Goal: Task Accomplishment & Management: Manage account settings

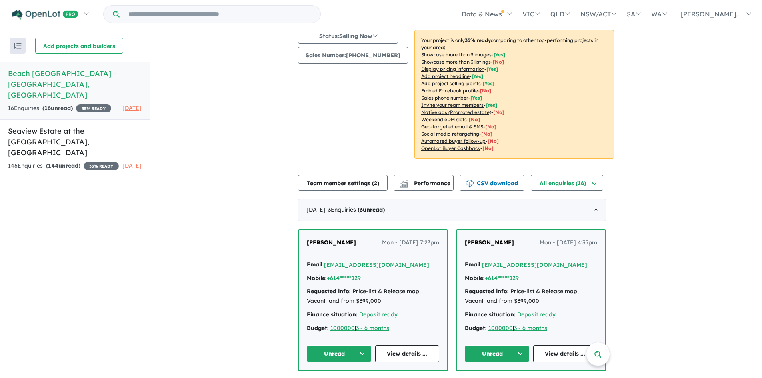
scroll to position [120, 0]
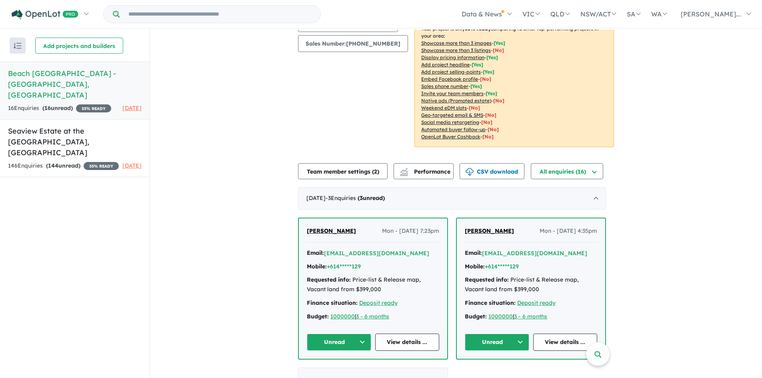
click at [353, 336] on button "Unread" at bounding box center [339, 342] width 64 height 17
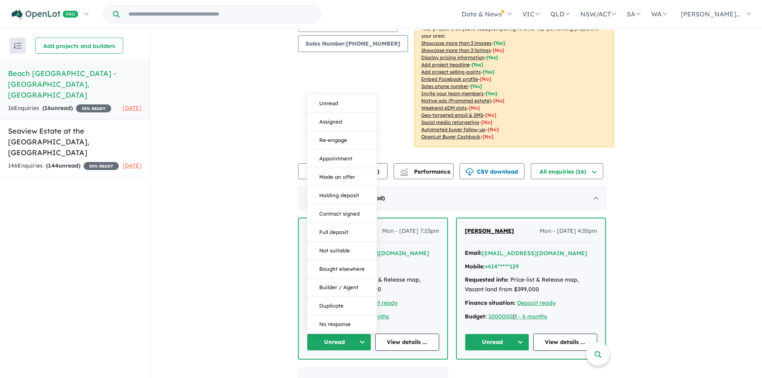
click at [278, 186] on div "View 2 projects in your account Beach [GEOGRAPHIC_DATA] - Black Head 35 % READY…" at bounding box center [456, 306] width 612 height 792
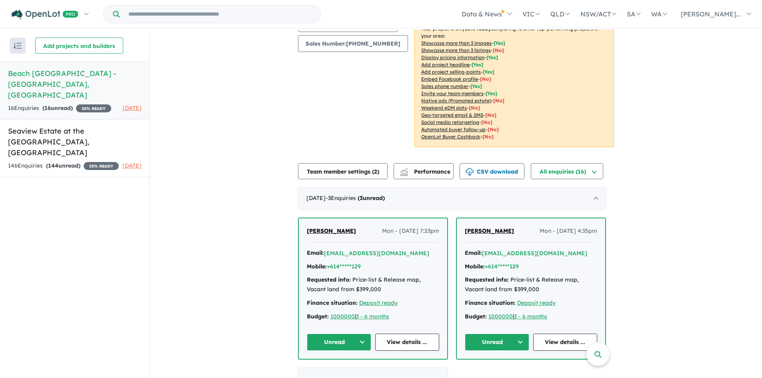
click at [499, 334] on button "Unread" at bounding box center [497, 342] width 64 height 17
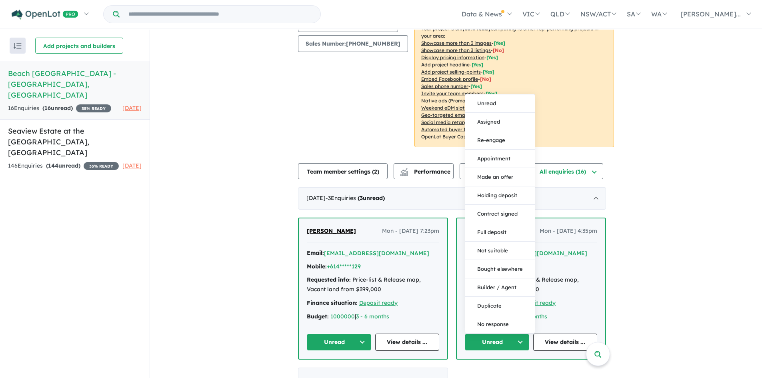
click at [304, 106] on div "Image order ( 8 ) Add images Status: Selling Now In Planning Coming Soon Sellin…" at bounding box center [356, 37] width 116 height 239
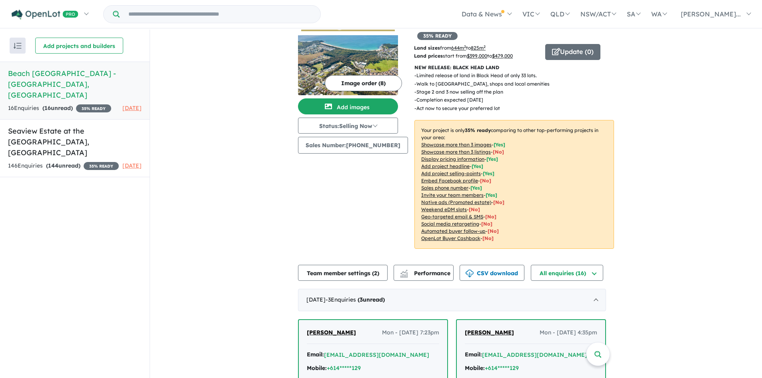
scroll to position [0, 0]
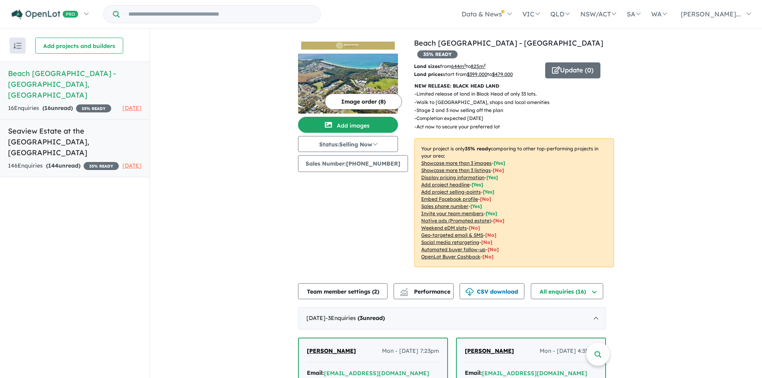
click at [67, 132] on h5 "Seaview Estate at the [GEOGRAPHIC_DATA] , [GEOGRAPHIC_DATA]" at bounding box center [75, 142] width 134 height 32
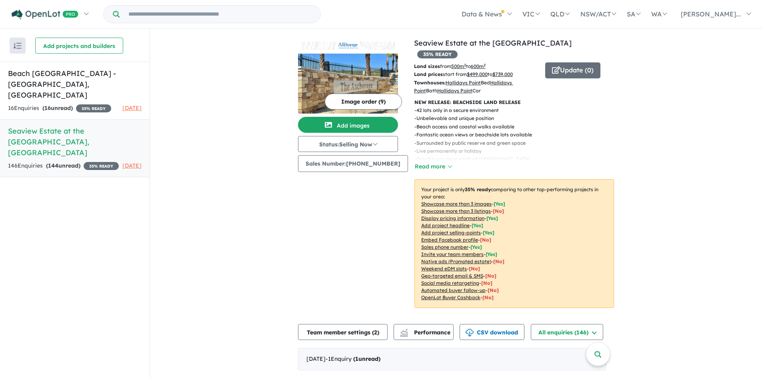
scroll to position [40, 0]
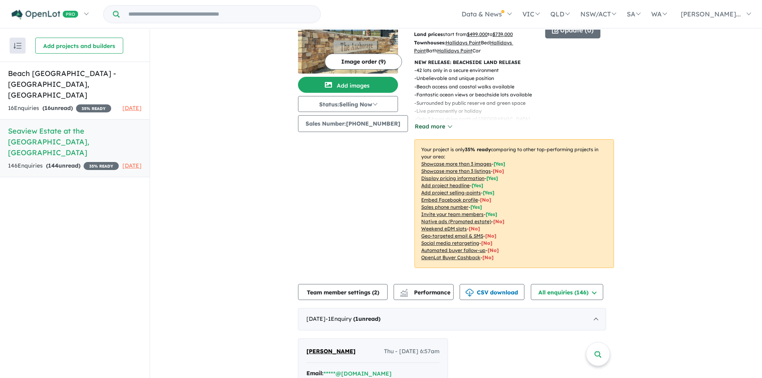
click at [433, 125] on button "Read more" at bounding box center [434, 126] width 38 height 9
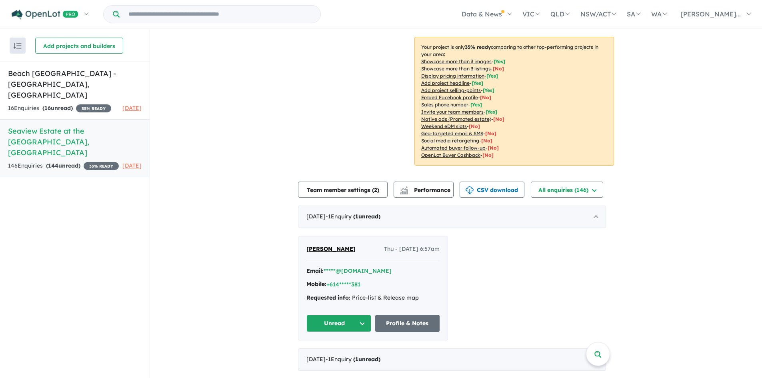
scroll to position [200, 0]
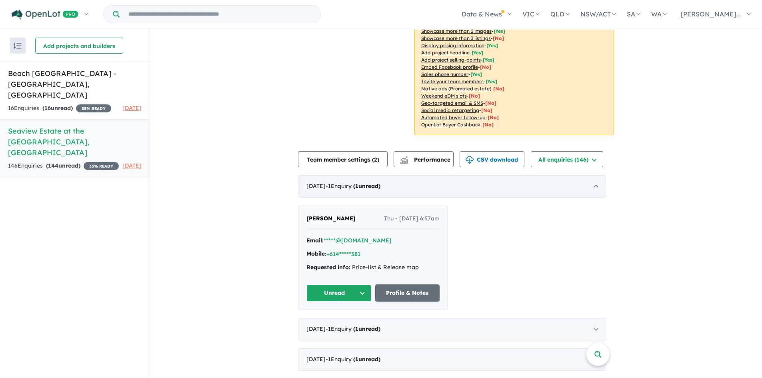
click at [374, 188] on strong "( 1 unread)" at bounding box center [366, 185] width 27 height 7
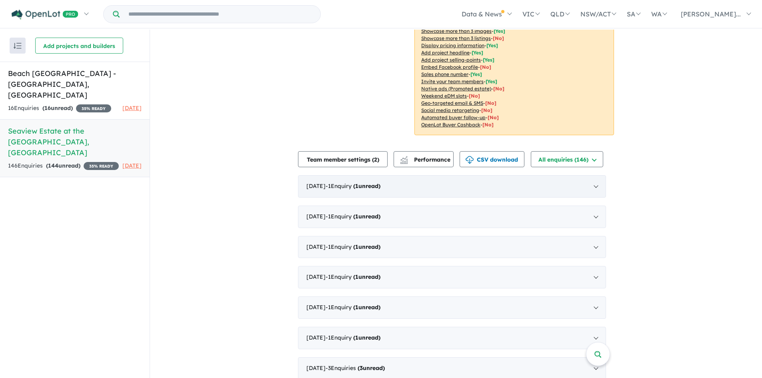
click at [374, 188] on strong "( 1 unread)" at bounding box center [366, 185] width 27 height 7
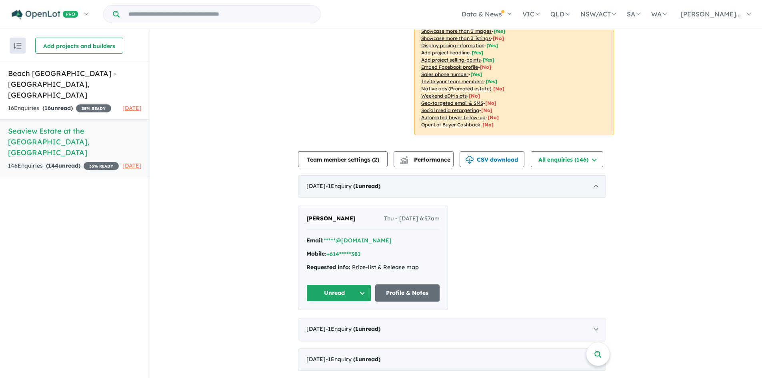
scroll to position [1, 0]
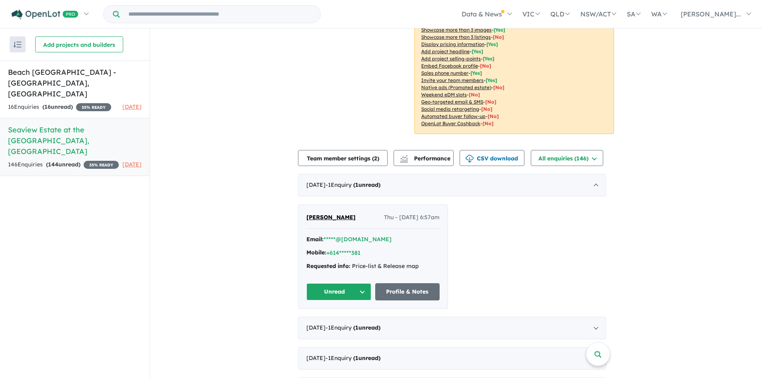
click at [360, 288] on button "Unread" at bounding box center [339, 291] width 65 height 17
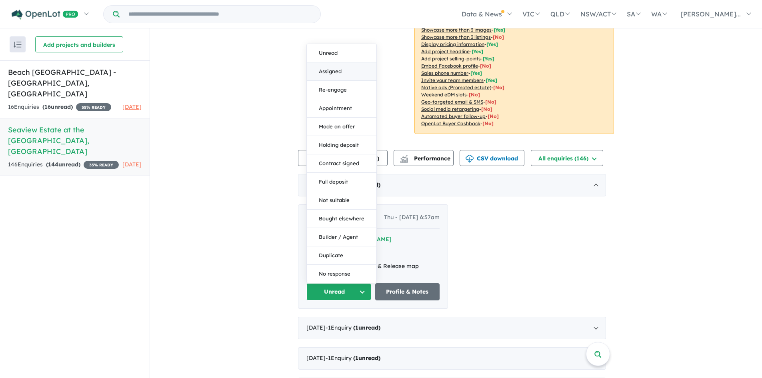
click at [335, 70] on button "Assigned" at bounding box center [342, 71] width 70 height 18
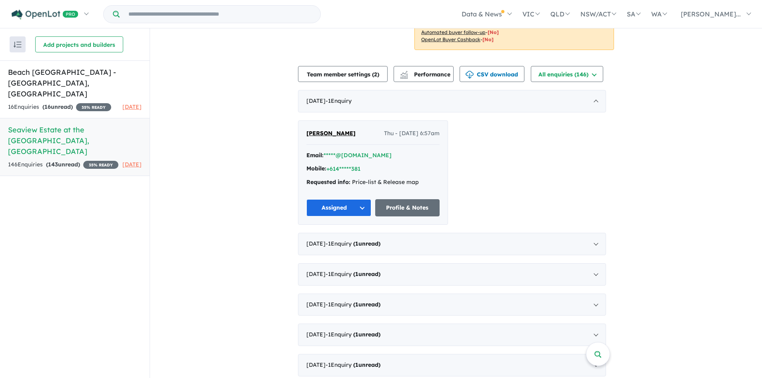
scroll to position [320, 0]
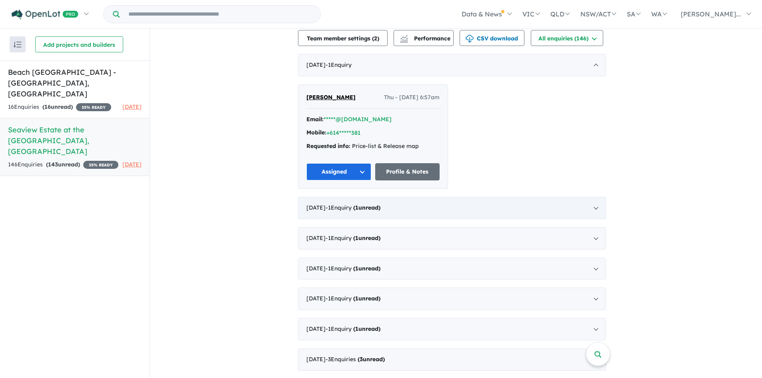
click at [365, 206] on span "- 1 Enquir y ( 1 unread)" at bounding box center [353, 207] width 55 height 7
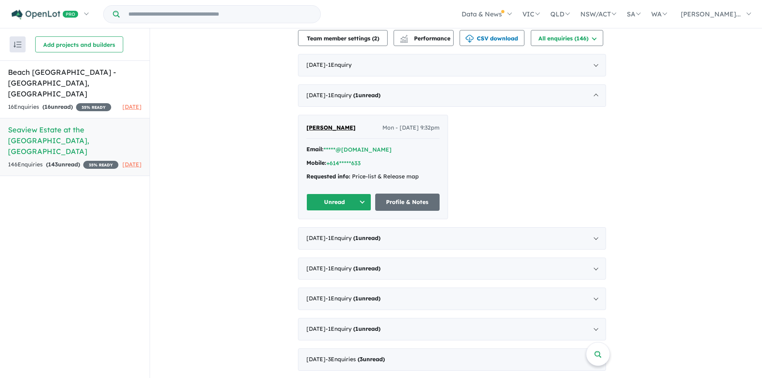
click at [356, 204] on button "Unread" at bounding box center [339, 202] width 65 height 17
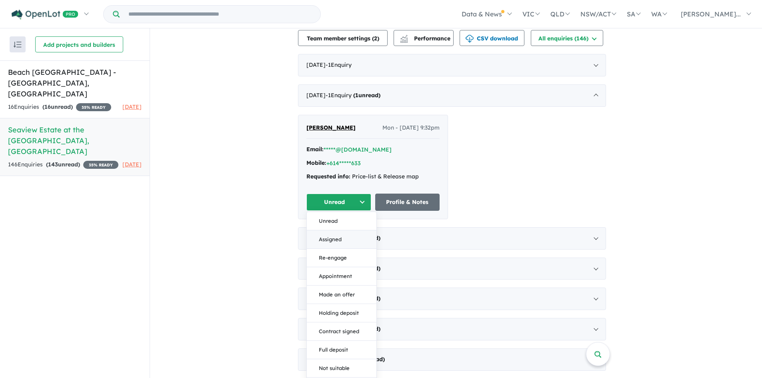
click at [339, 238] on button "Assigned" at bounding box center [342, 239] width 70 height 18
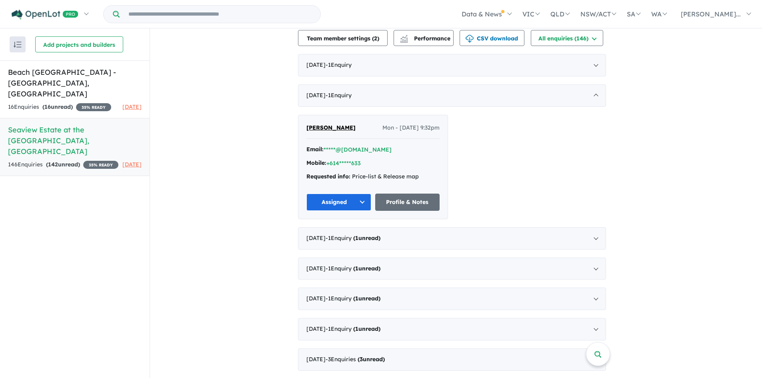
click at [339, 238] on span "- 1 Enquir y ( 1 unread)" at bounding box center [353, 237] width 55 height 7
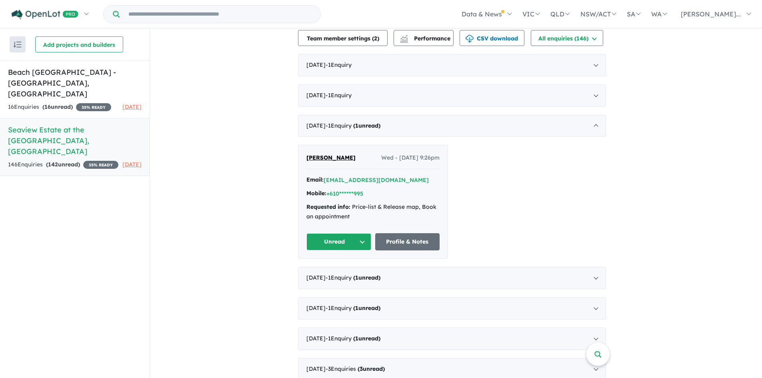
click at [341, 243] on button "Unread" at bounding box center [339, 241] width 65 height 17
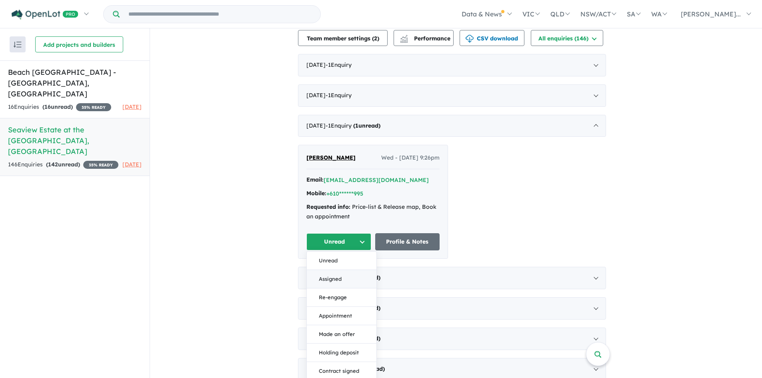
click at [337, 275] on button "Assigned" at bounding box center [342, 279] width 70 height 18
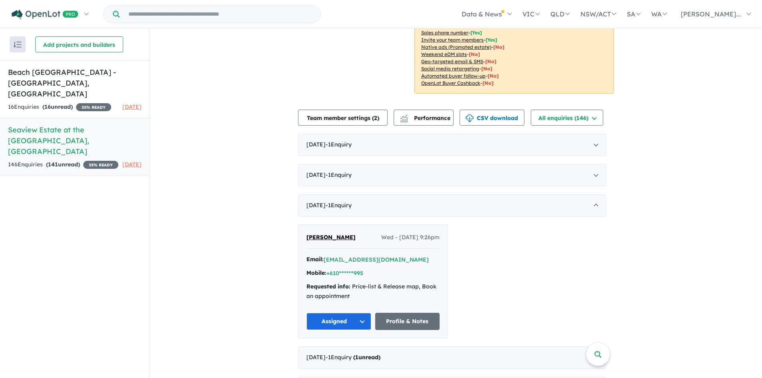
scroll to position [120, 0]
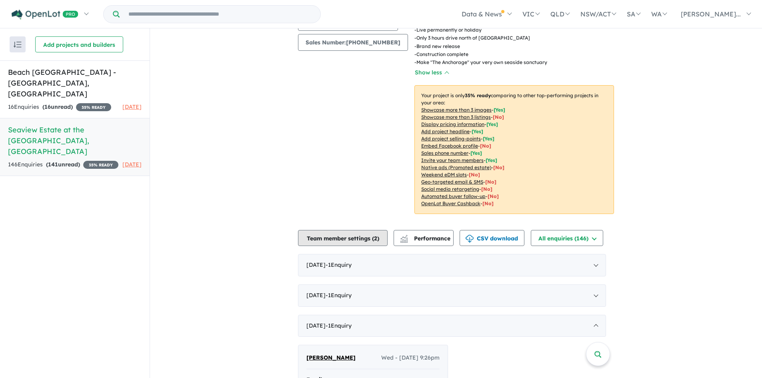
click at [347, 240] on button "Team member settings ( 2 )" at bounding box center [343, 238] width 90 height 16
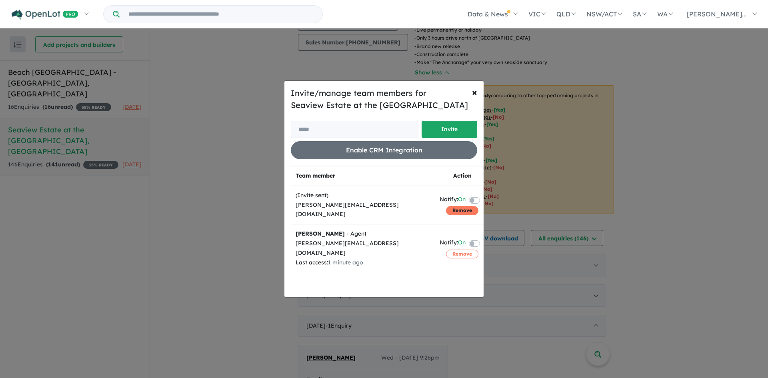
click at [457, 212] on button "Remove" at bounding box center [462, 210] width 32 height 9
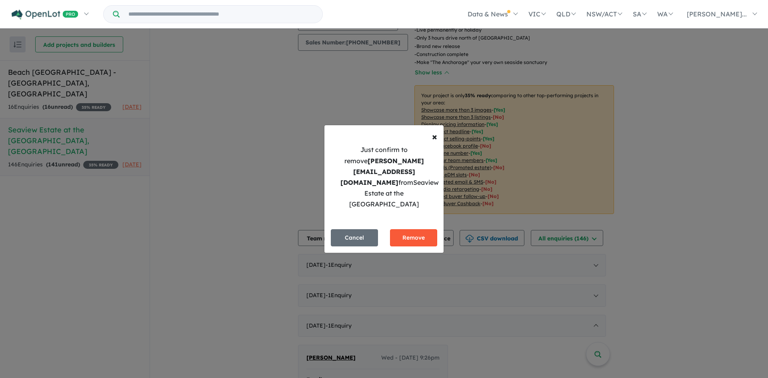
click at [408, 235] on button "Remove" at bounding box center [413, 237] width 47 height 17
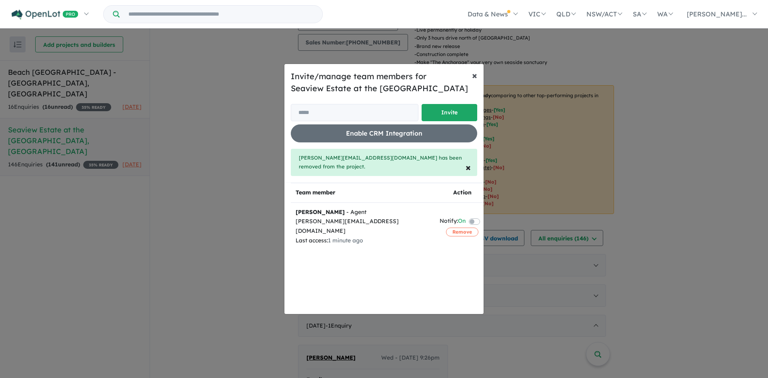
click at [475, 74] on span "×" at bounding box center [474, 75] width 5 height 12
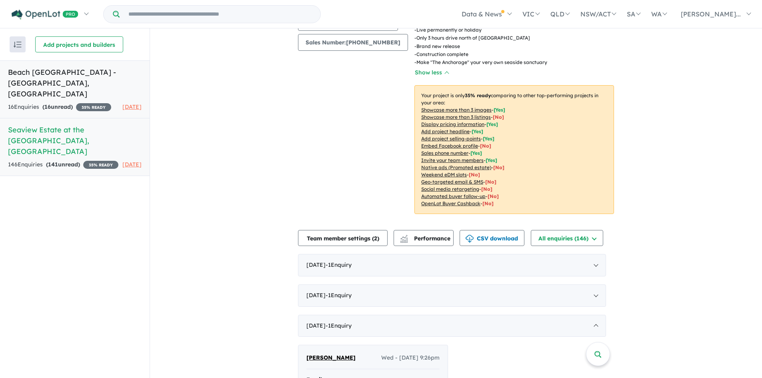
click at [62, 72] on h5 "Beach [GEOGRAPHIC_DATA] - [GEOGRAPHIC_DATA] , [GEOGRAPHIC_DATA]" at bounding box center [75, 83] width 134 height 32
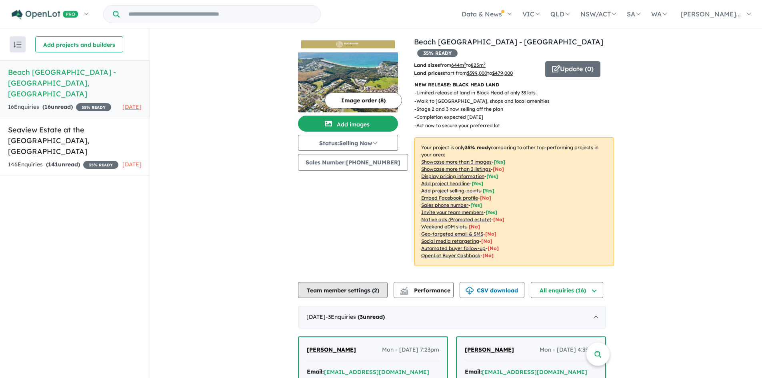
click at [351, 282] on button "Team member settings ( 2 )" at bounding box center [343, 290] width 90 height 16
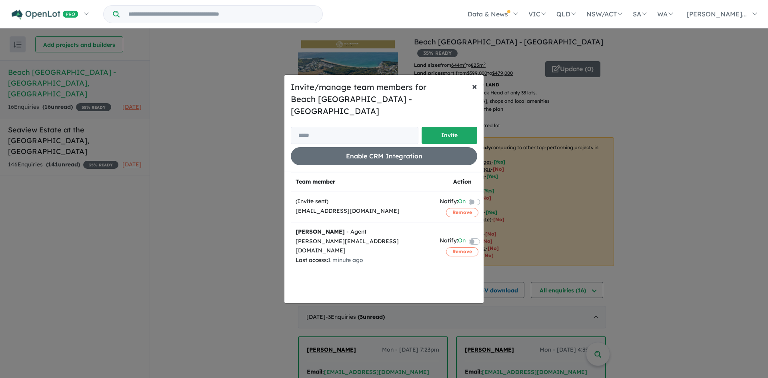
click at [477, 92] on span "×" at bounding box center [474, 86] width 5 height 12
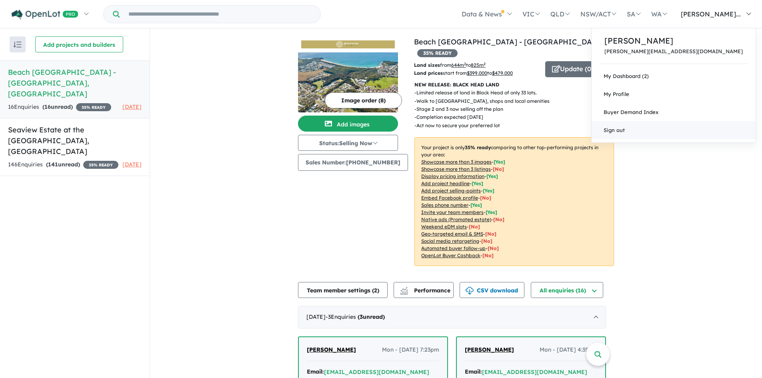
click at [682, 129] on link "Sign out" at bounding box center [674, 130] width 164 height 18
